Goal: Find specific page/section: Find specific page/section

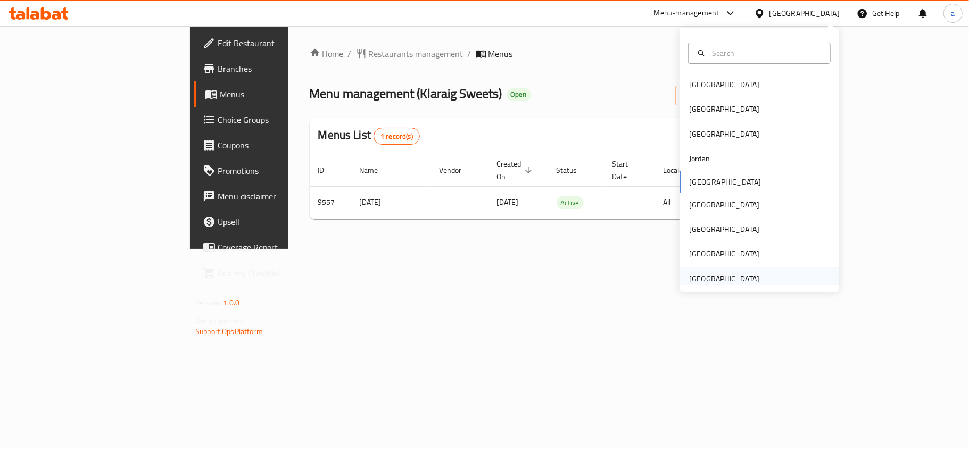
click at [732, 270] on div "[GEOGRAPHIC_DATA]" at bounding box center [723, 278] width 87 height 24
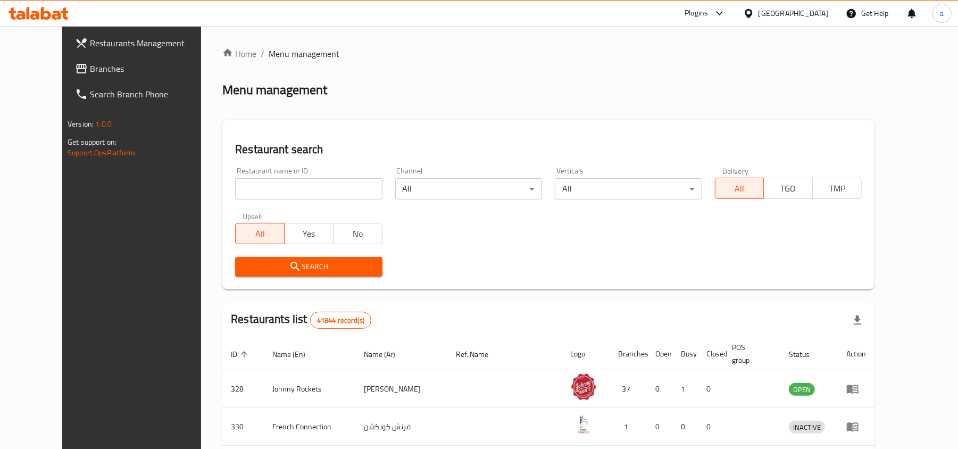
click at [105, 75] on link "Branches" at bounding box center [144, 69] width 156 height 26
